Goal: Check status: Check status

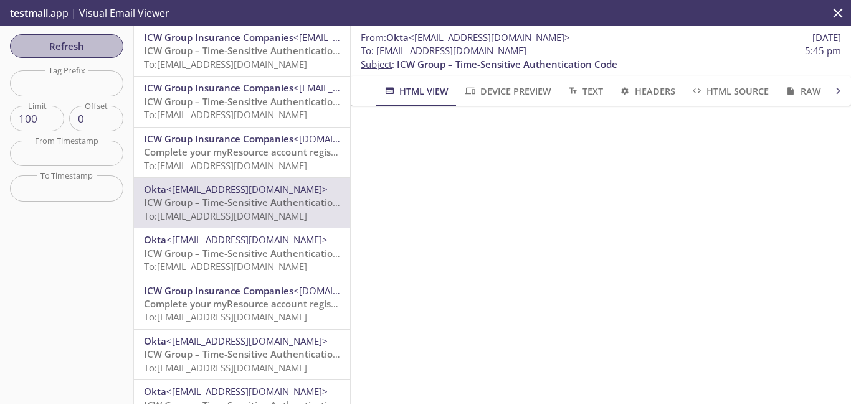
click at [83, 42] on span "Refresh" at bounding box center [66, 46] width 93 height 16
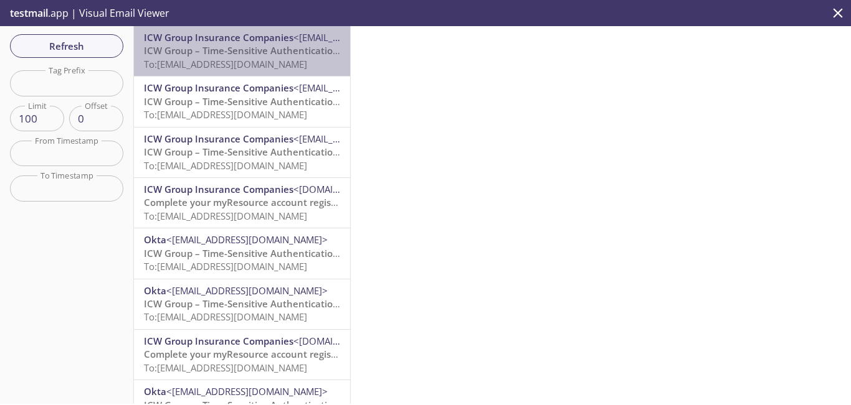
click at [260, 47] on span "ICW Group – Time-Sensitive Authentication Code" at bounding box center [254, 50] width 220 height 12
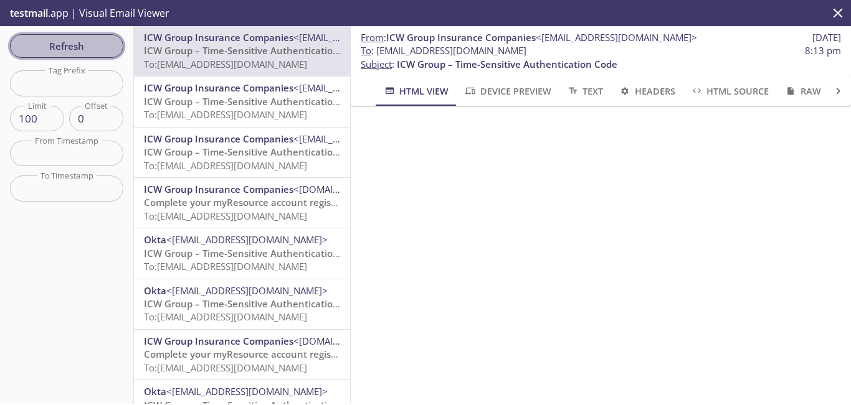
click at [87, 45] on span "Refresh" at bounding box center [66, 46] width 93 height 16
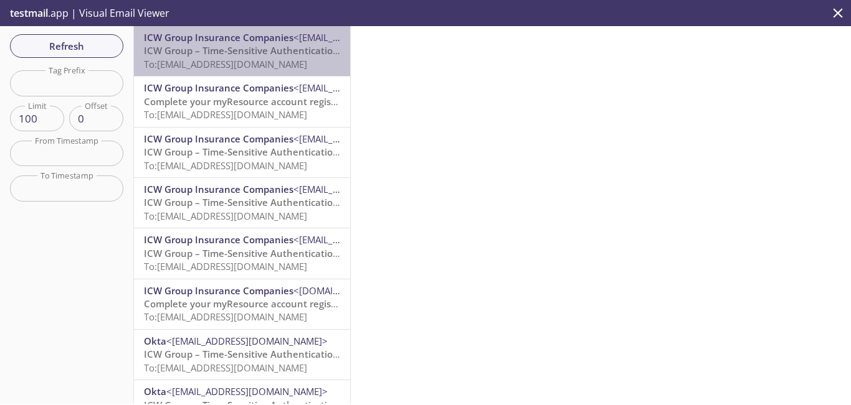
click at [275, 57] on span "ICW Group – Time-Sensitive Authentication Code" at bounding box center [254, 50] width 220 height 12
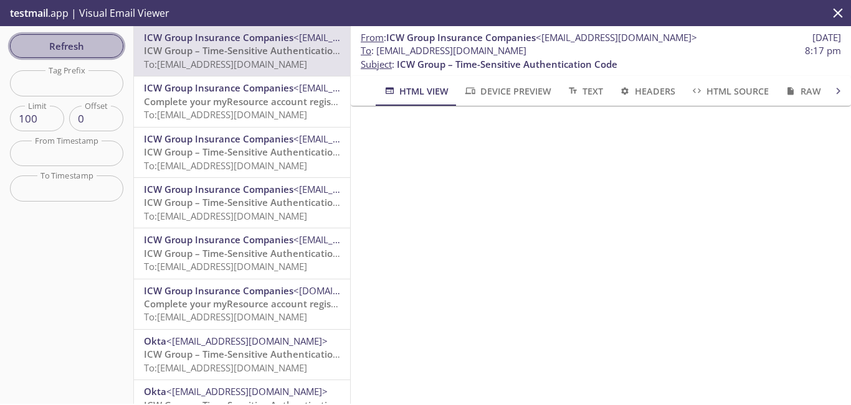
click at [94, 44] on span "Refresh" at bounding box center [66, 46] width 93 height 16
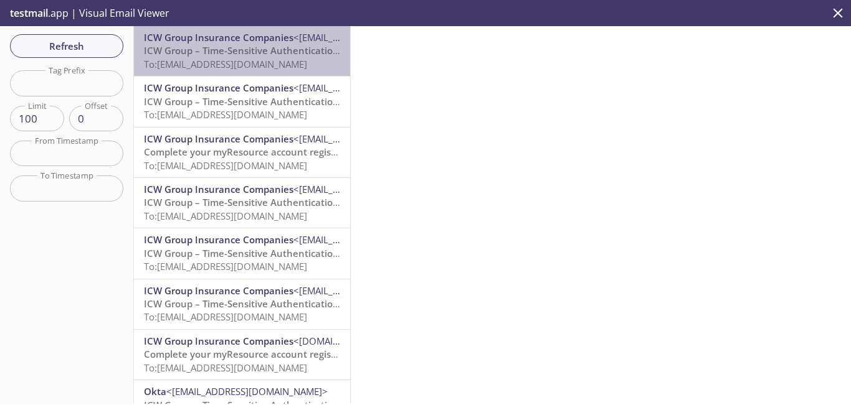
click at [308, 52] on span "ICW Group – Time-Sensitive Authentication Code" at bounding box center [254, 50] width 220 height 12
